Goal: Task Accomplishment & Management: Use online tool/utility

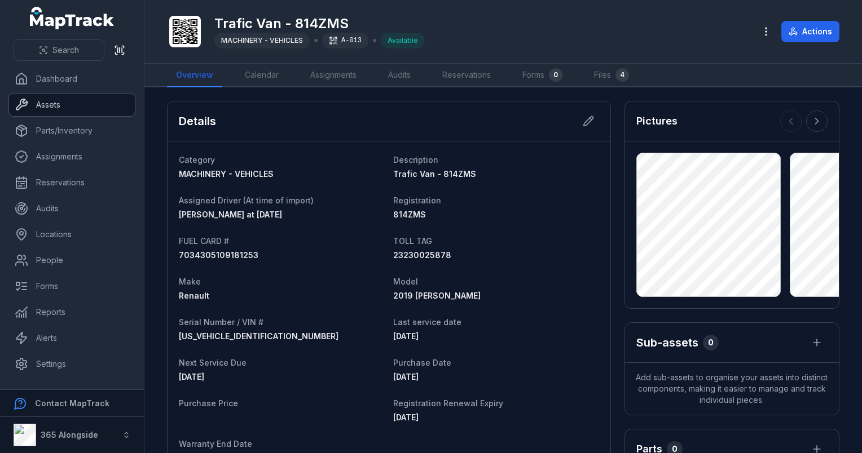
click at [48, 109] on link "Assets" at bounding box center [72, 105] width 126 height 23
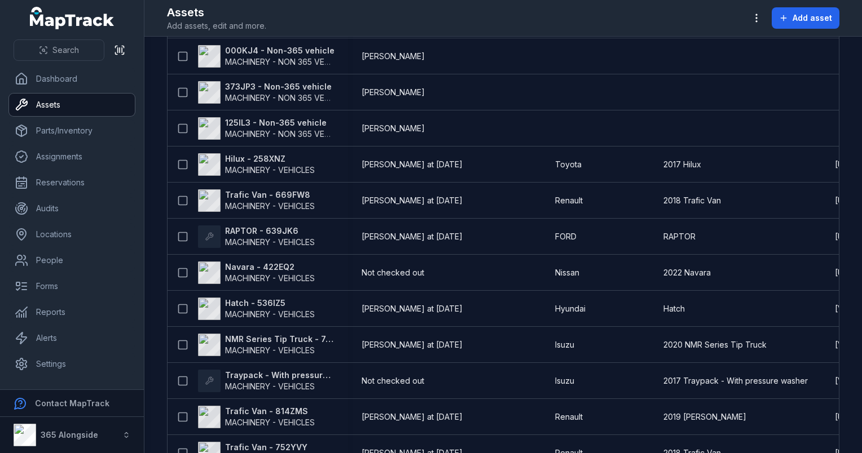
scroll to position [470, 0]
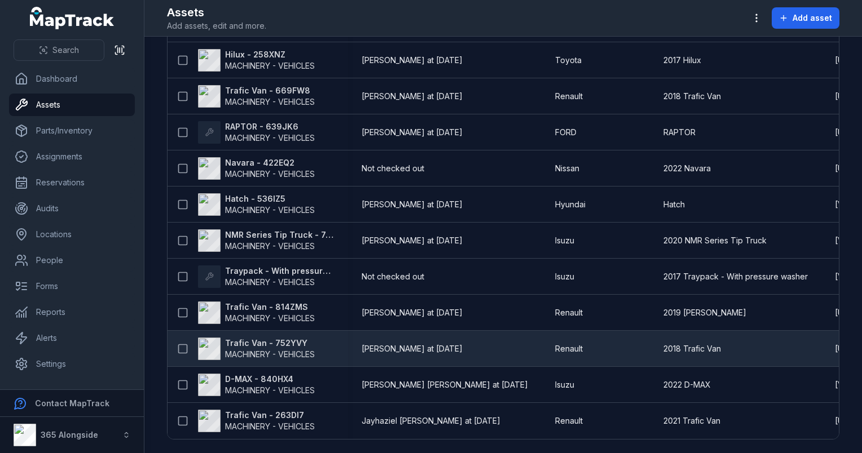
click at [293, 349] on span "MACHINERY - VEHICLES" at bounding box center [270, 354] width 90 height 11
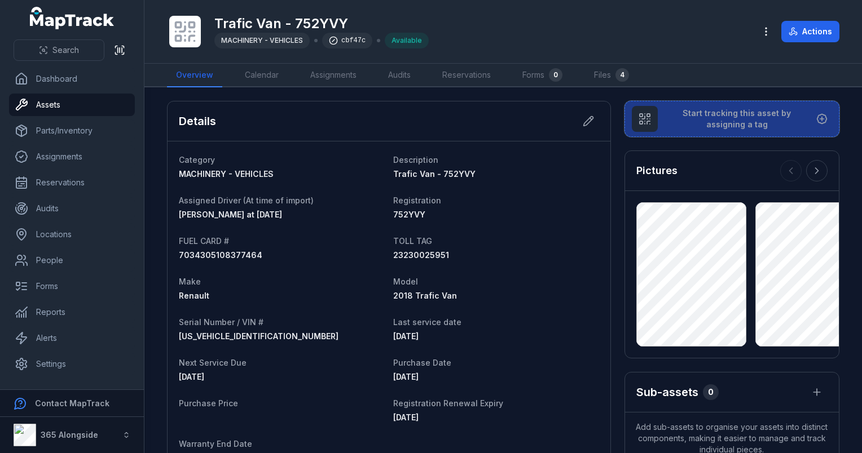
click at [699, 113] on span "Start tracking this asset by assigning a tag" at bounding box center [736, 119] width 140 height 23
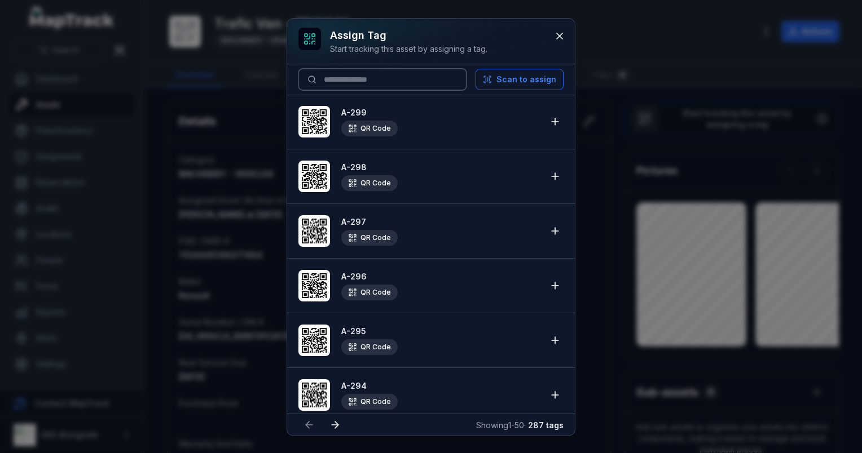
click at [398, 83] on input at bounding box center [382, 79] width 168 height 21
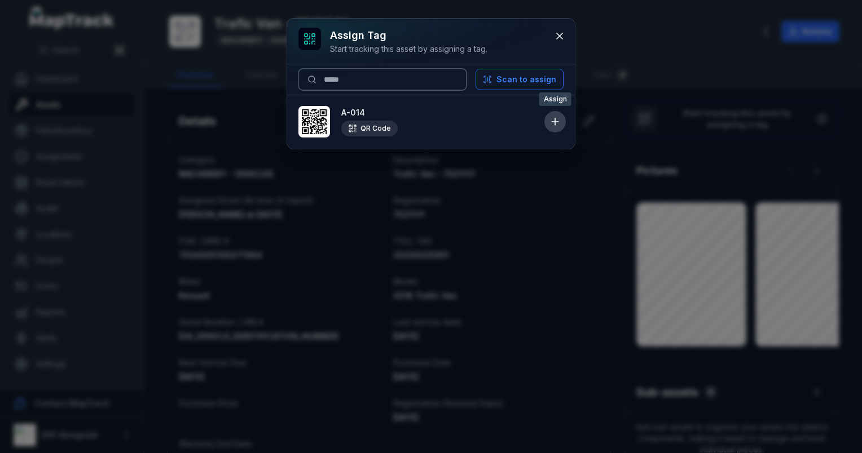
type input "*****"
click at [559, 119] on icon at bounding box center [554, 121] width 11 height 11
